Goal: Navigation & Orientation: Go to known website

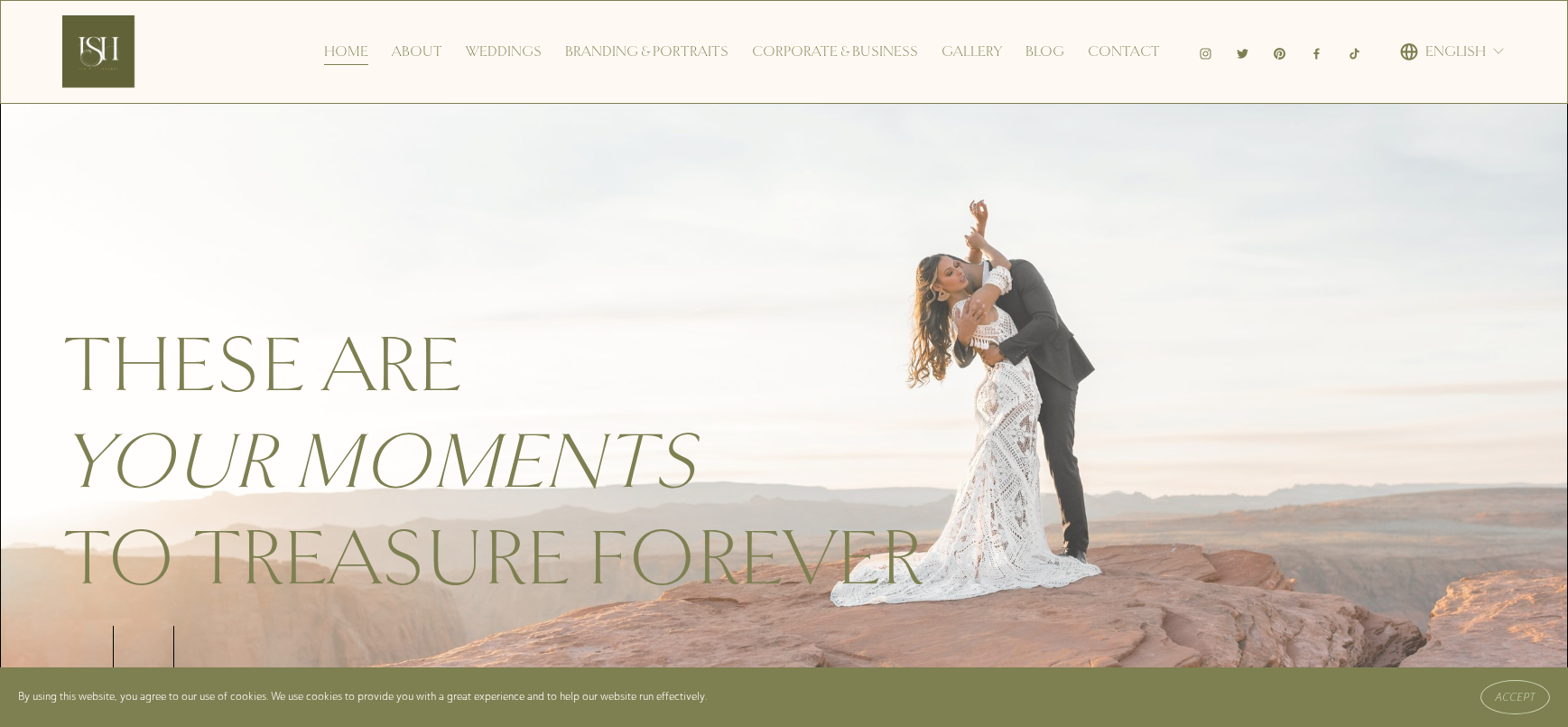
click at [781, 54] on link "Corporate & Business" at bounding box center [835, 50] width 166 height 29
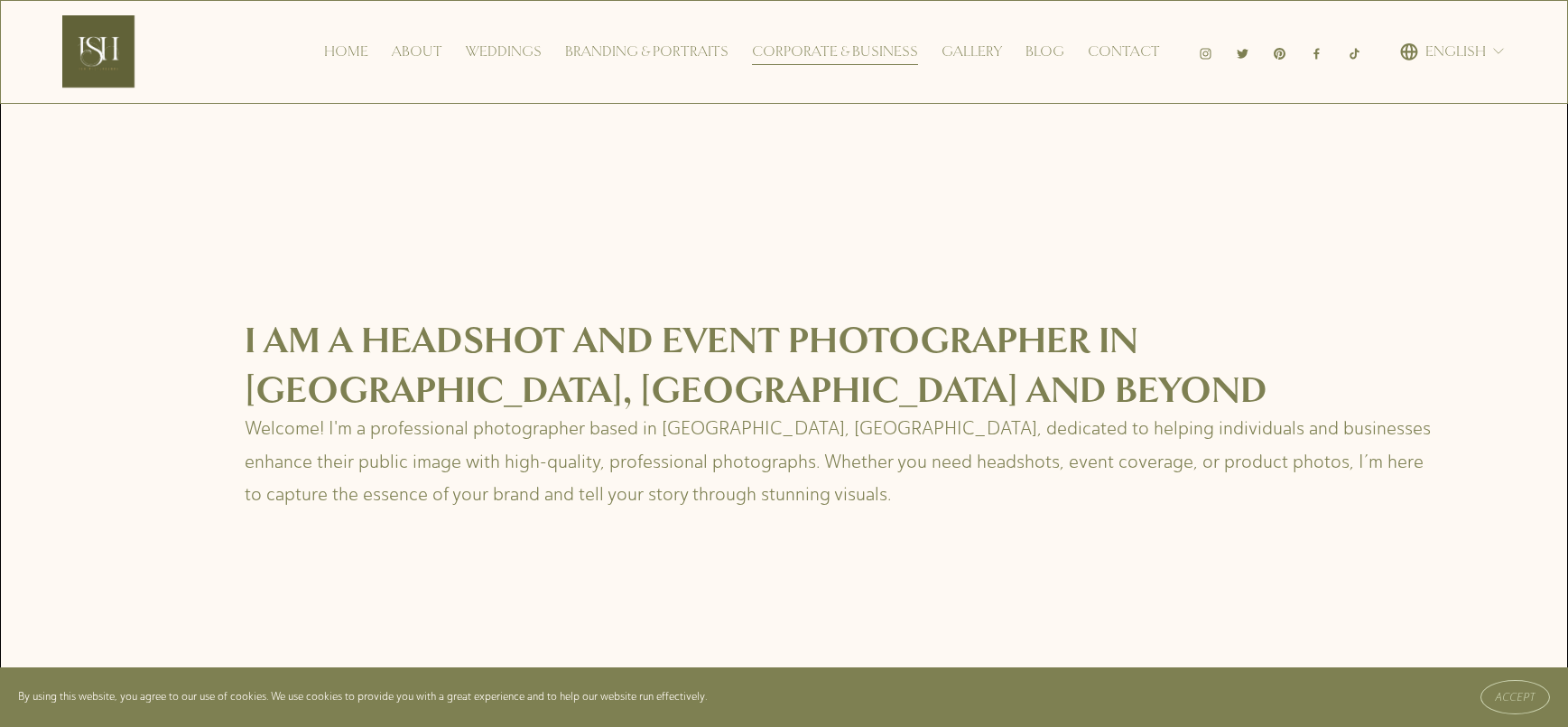
click at [432, 49] on link "About" at bounding box center [417, 50] width 50 height 29
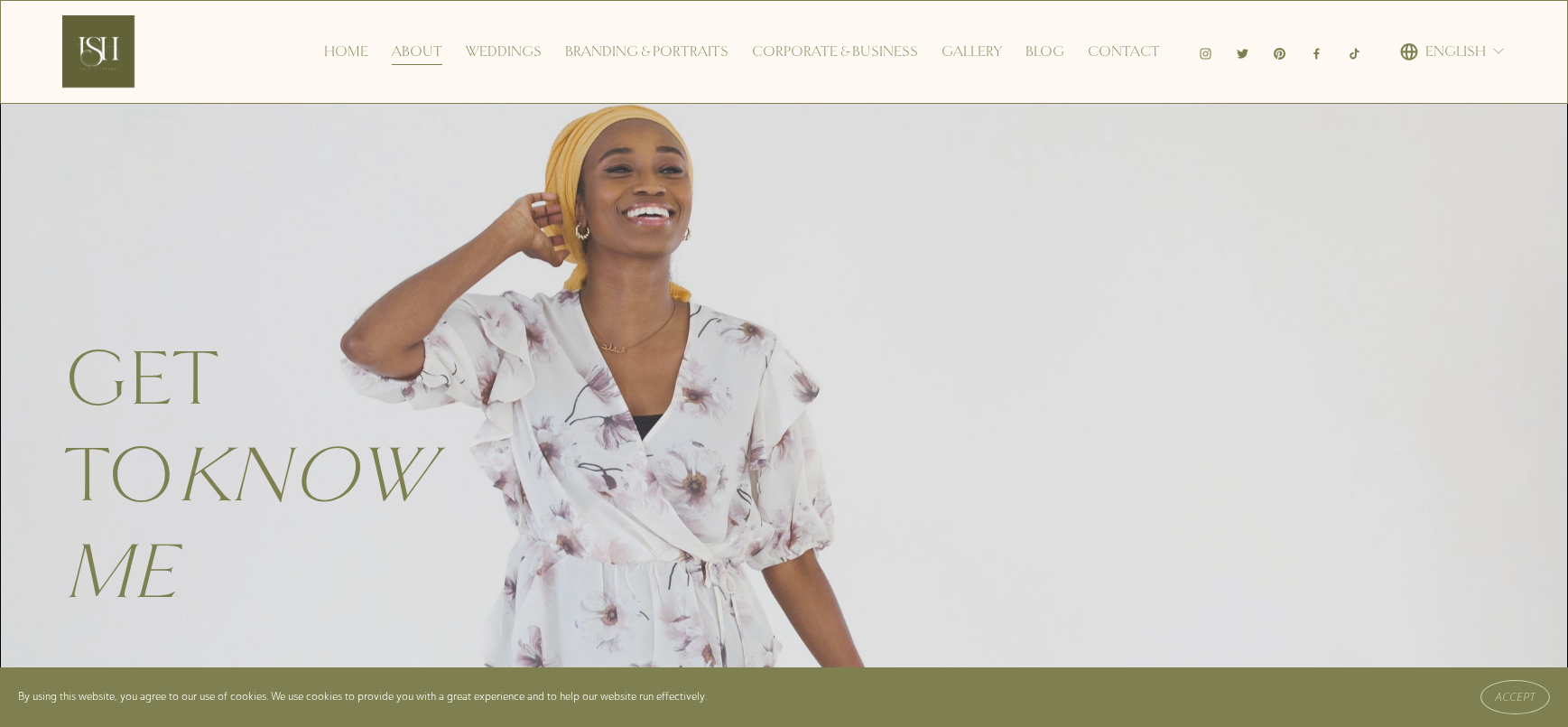
click at [1207, 54] on use "Instagram" at bounding box center [1206, 52] width 11 height 11
